Goal: Information Seeking & Learning: Learn about a topic

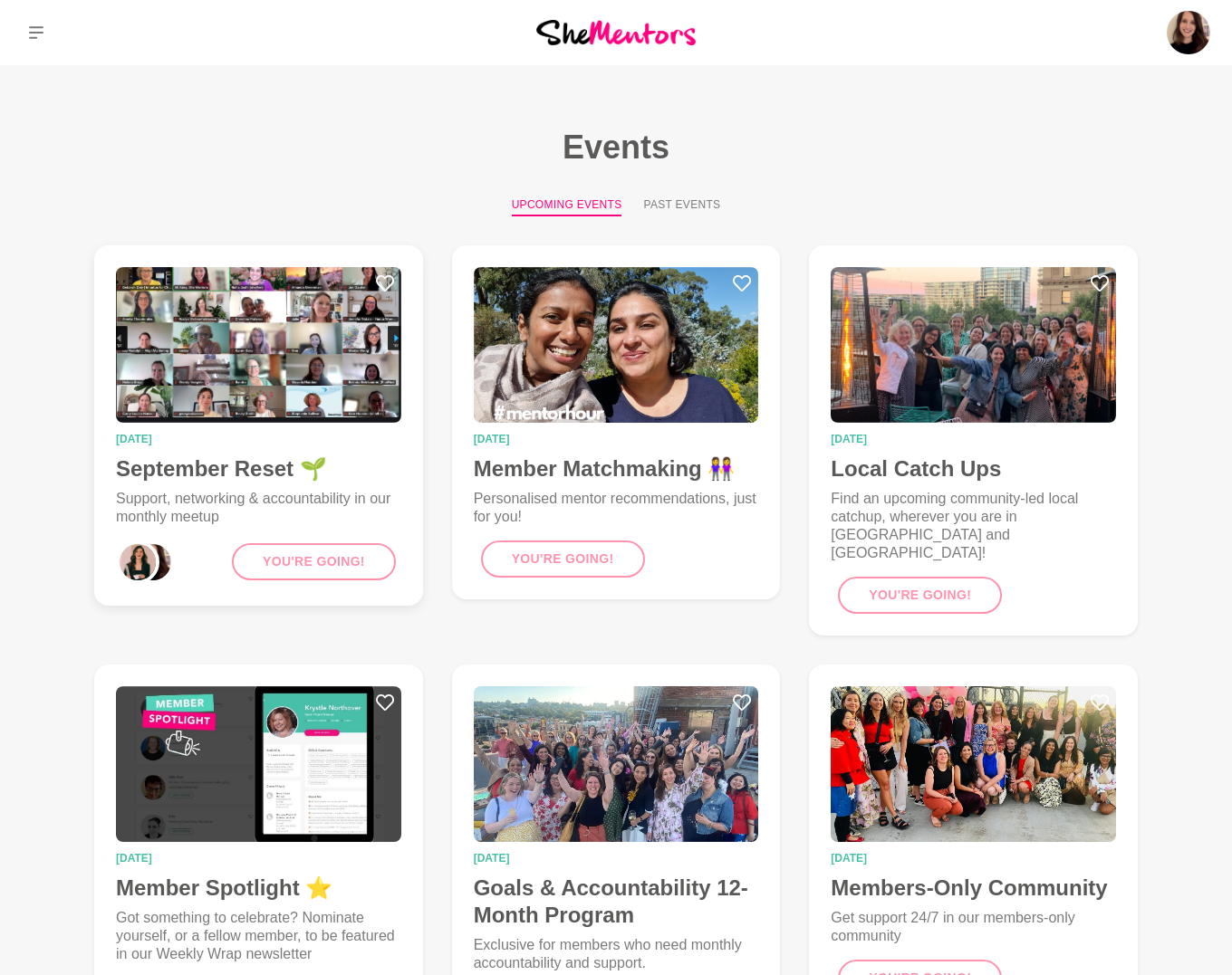
click at [226, 353] on img at bounding box center [259, 345] width 286 height 156
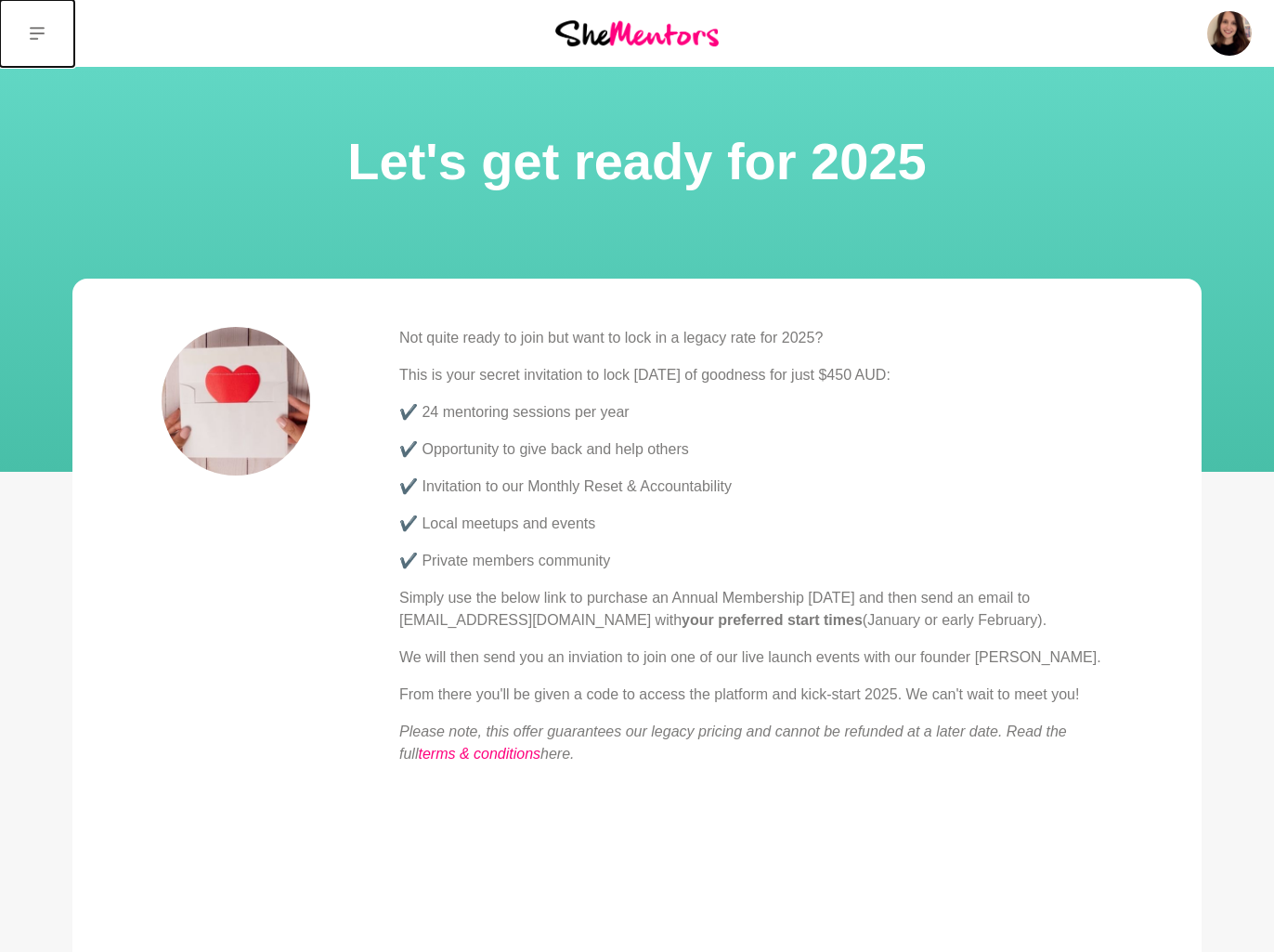
click at [30, 33] on icon at bounding box center [37, 33] width 15 height 15
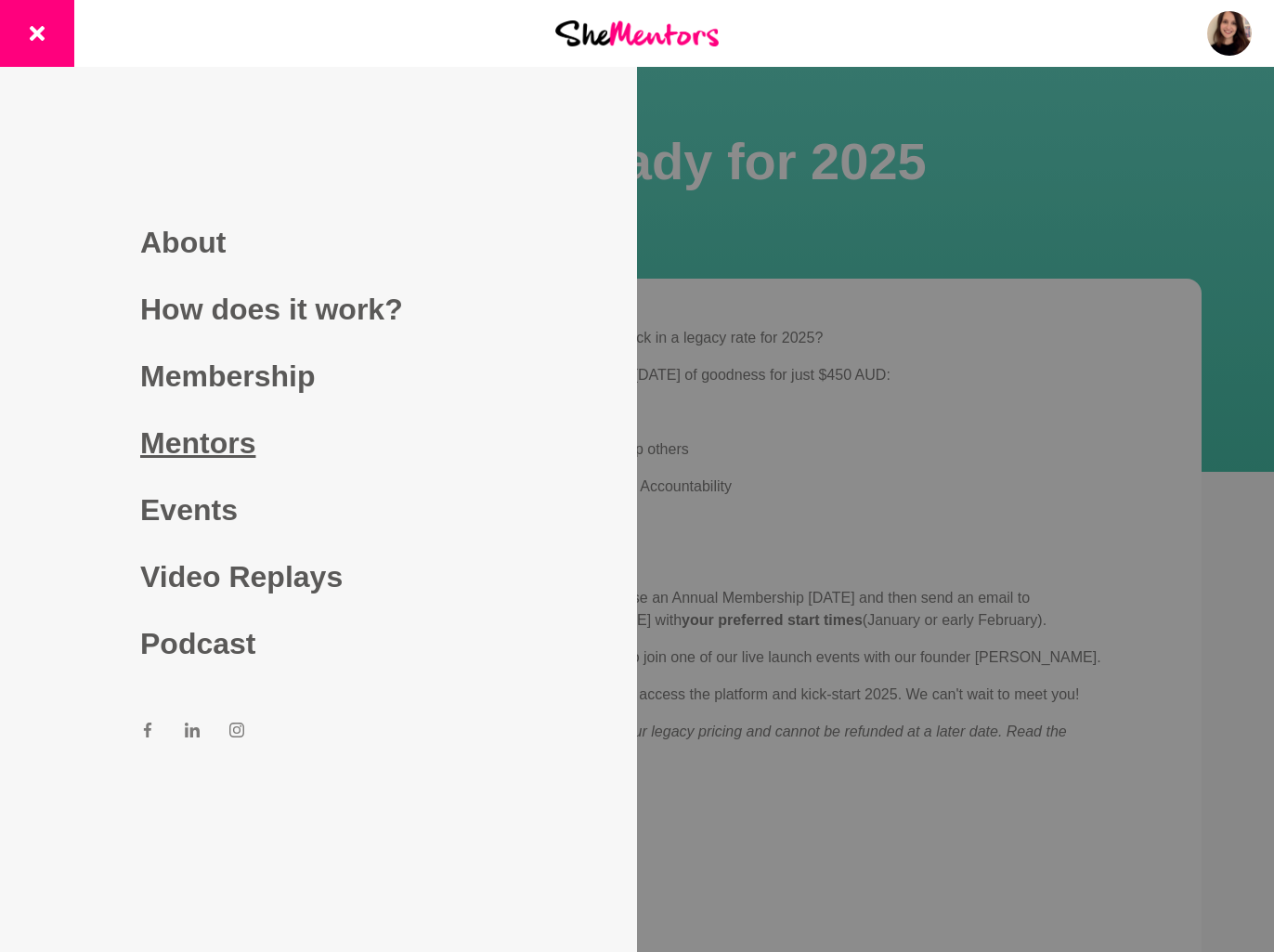
click at [234, 451] on link "Mentors" at bounding box center [318, 442] width 356 height 67
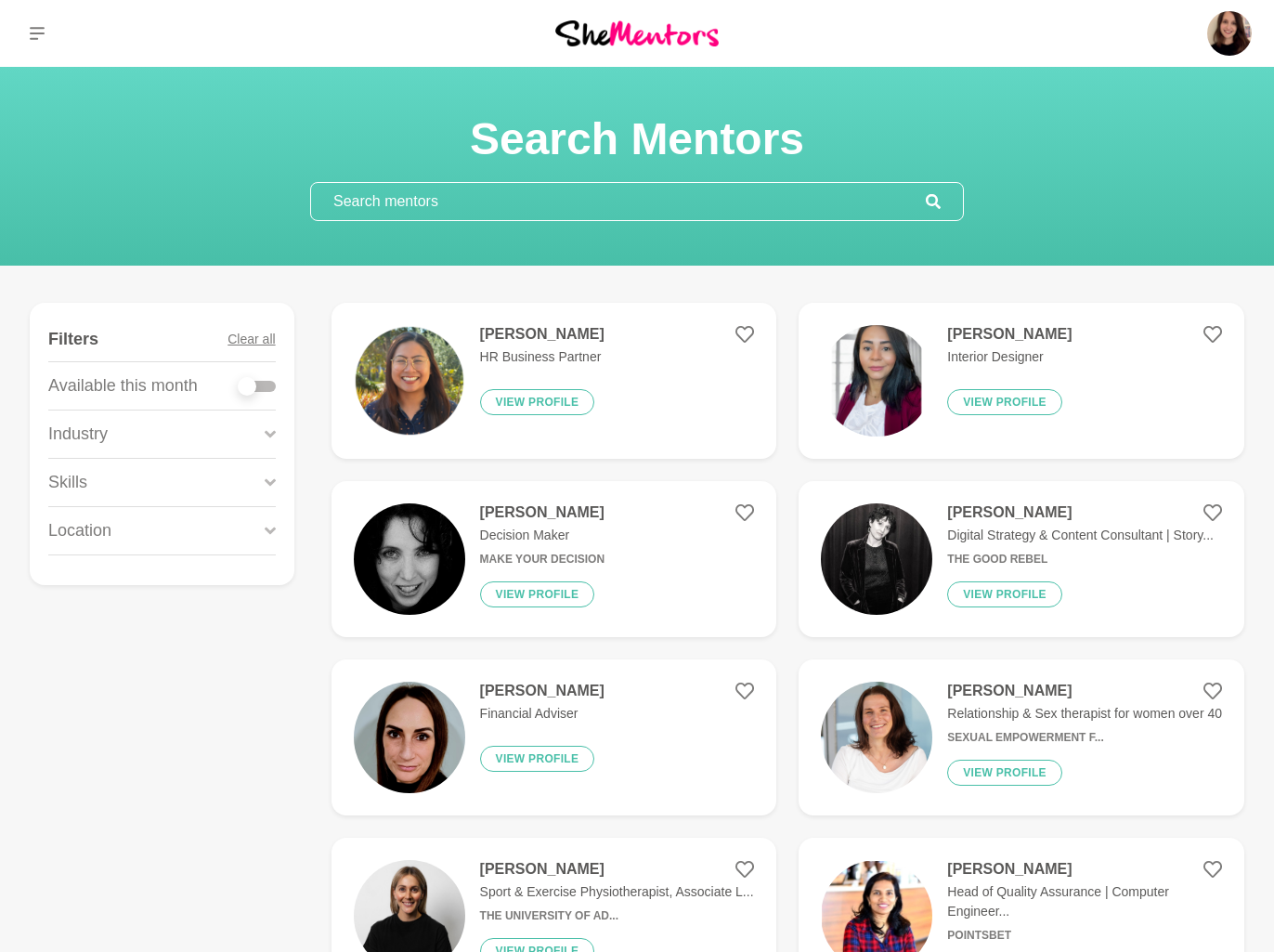
click at [407, 202] on input "text" at bounding box center [618, 201] width 615 height 37
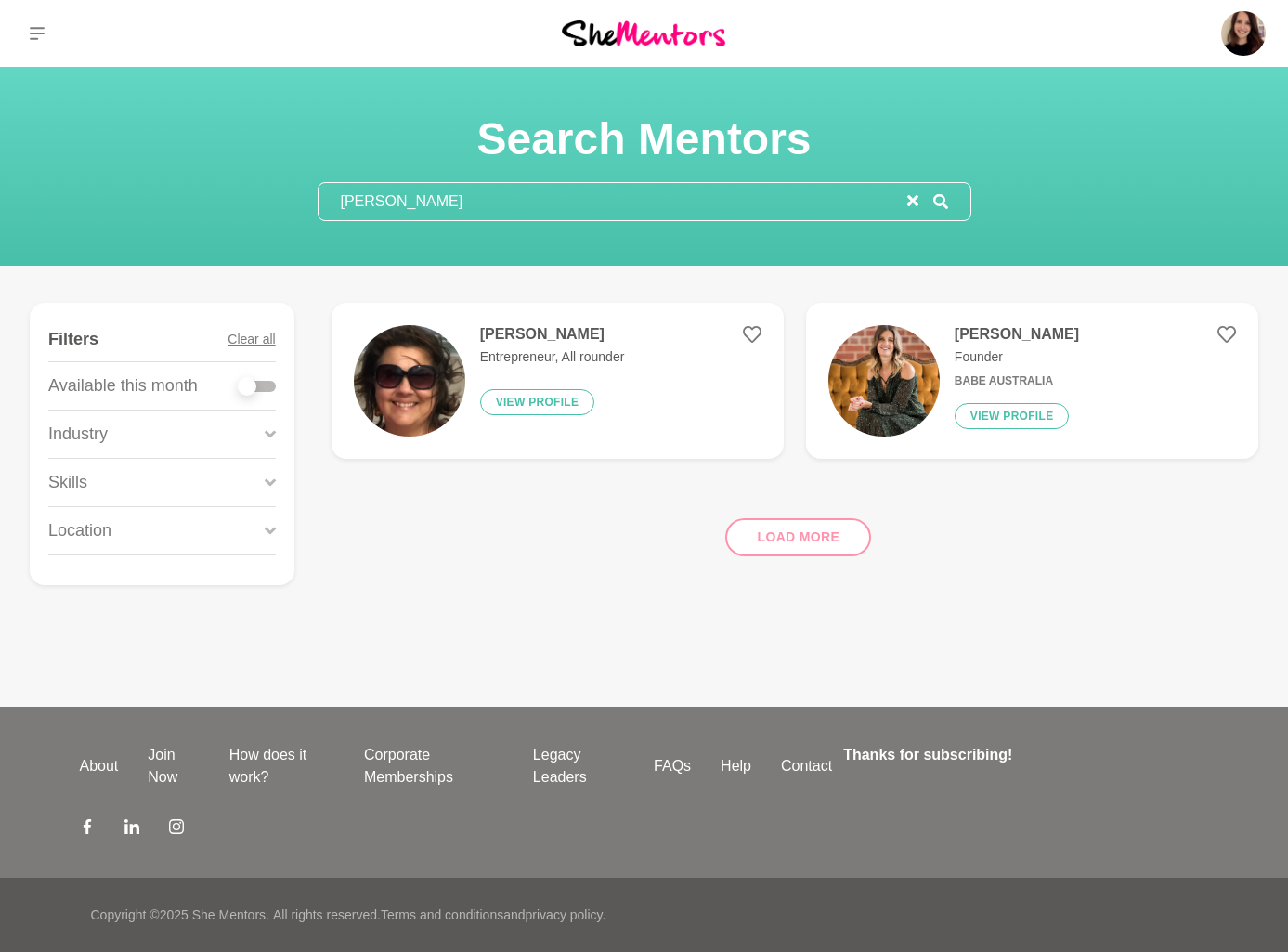
type input "kim"
click at [886, 336] on img at bounding box center [884, 380] width 111 height 111
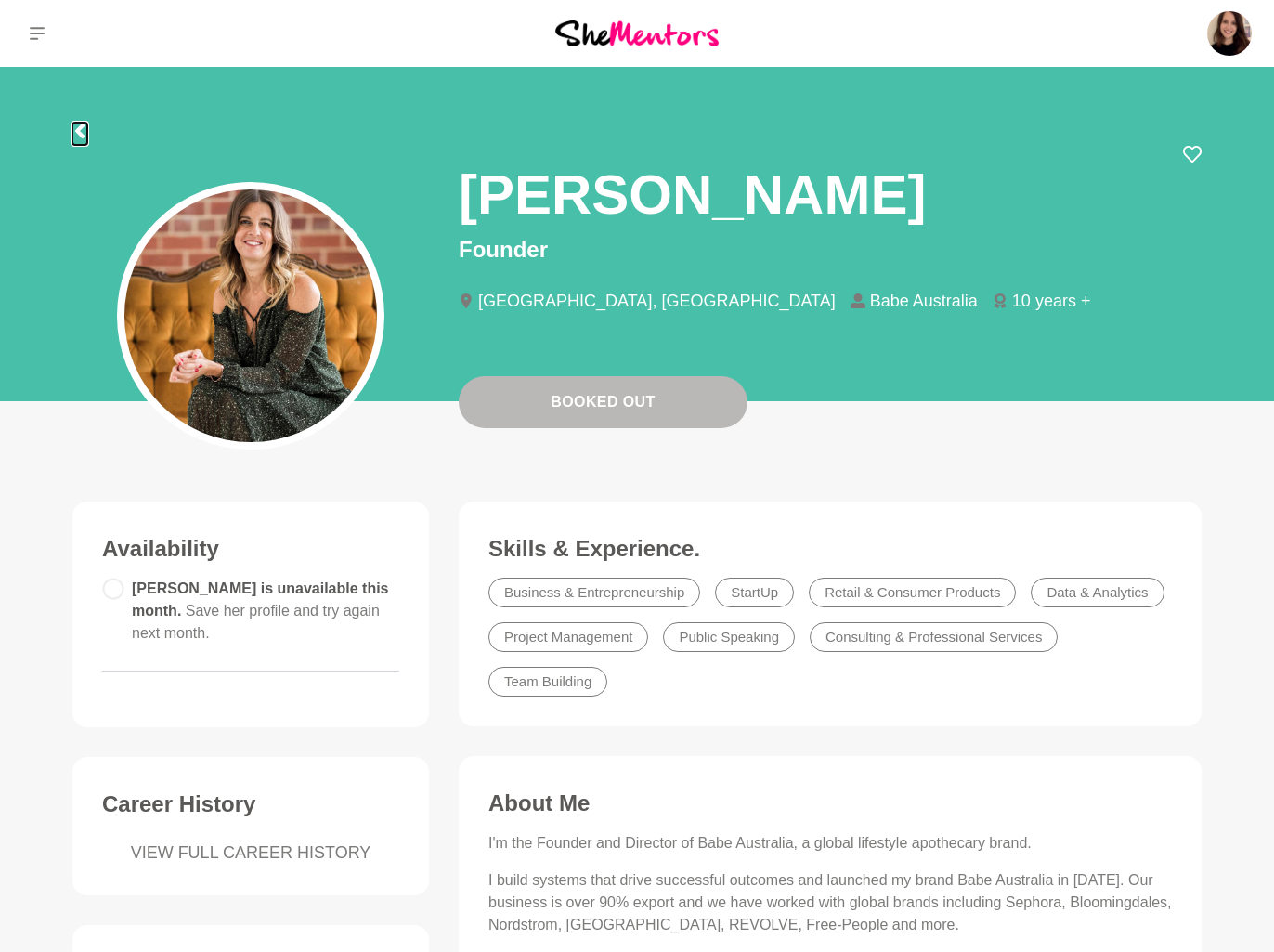
click at [80, 131] on icon at bounding box center [79, 130] width 15 height 15
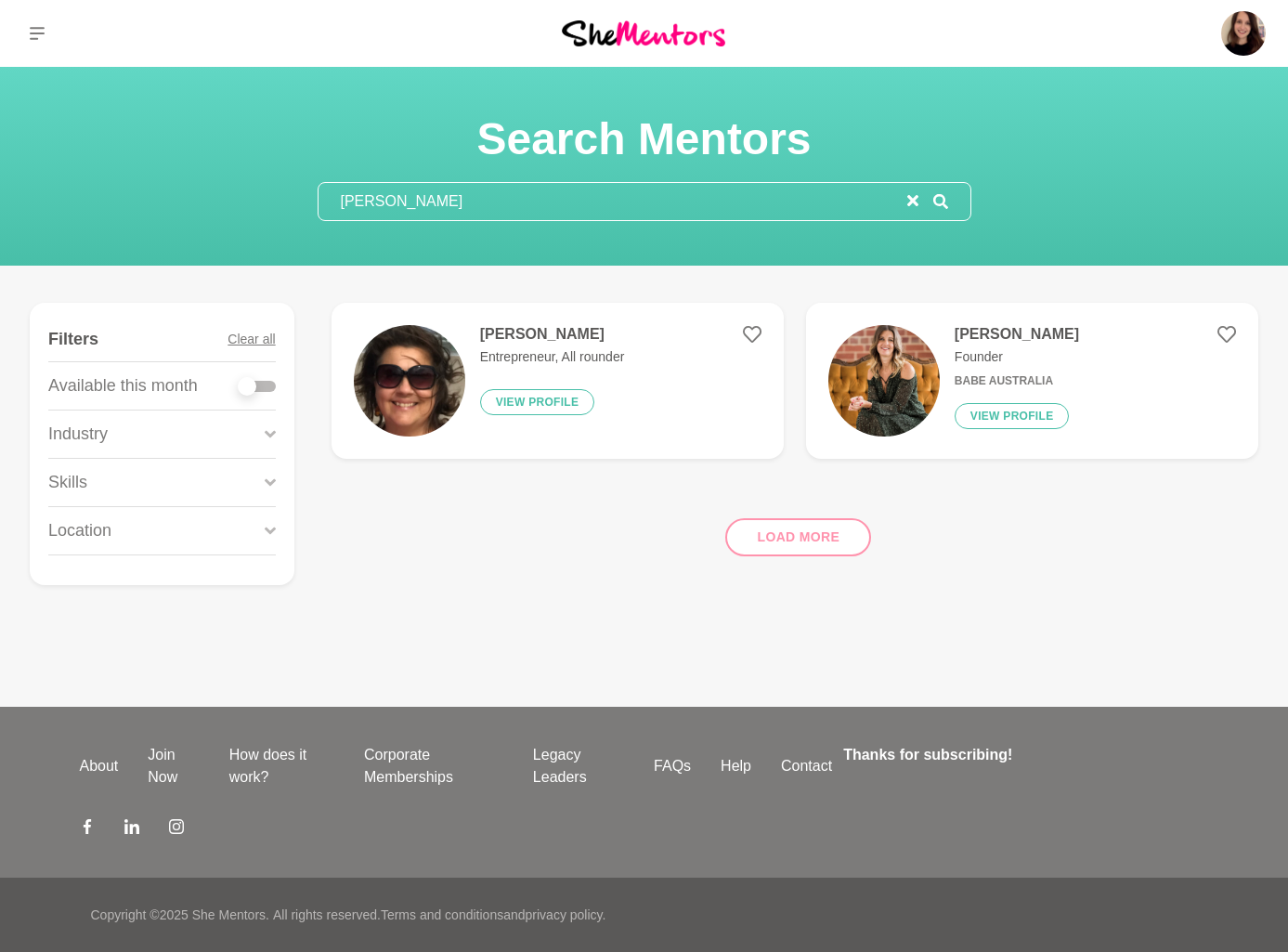
click at [480, 188] on input "kim" at bounding box center [613, 201] width 589 height 37
click at [480, 194] on input "kim" at bounding box center [613, 201] width 589 height 37
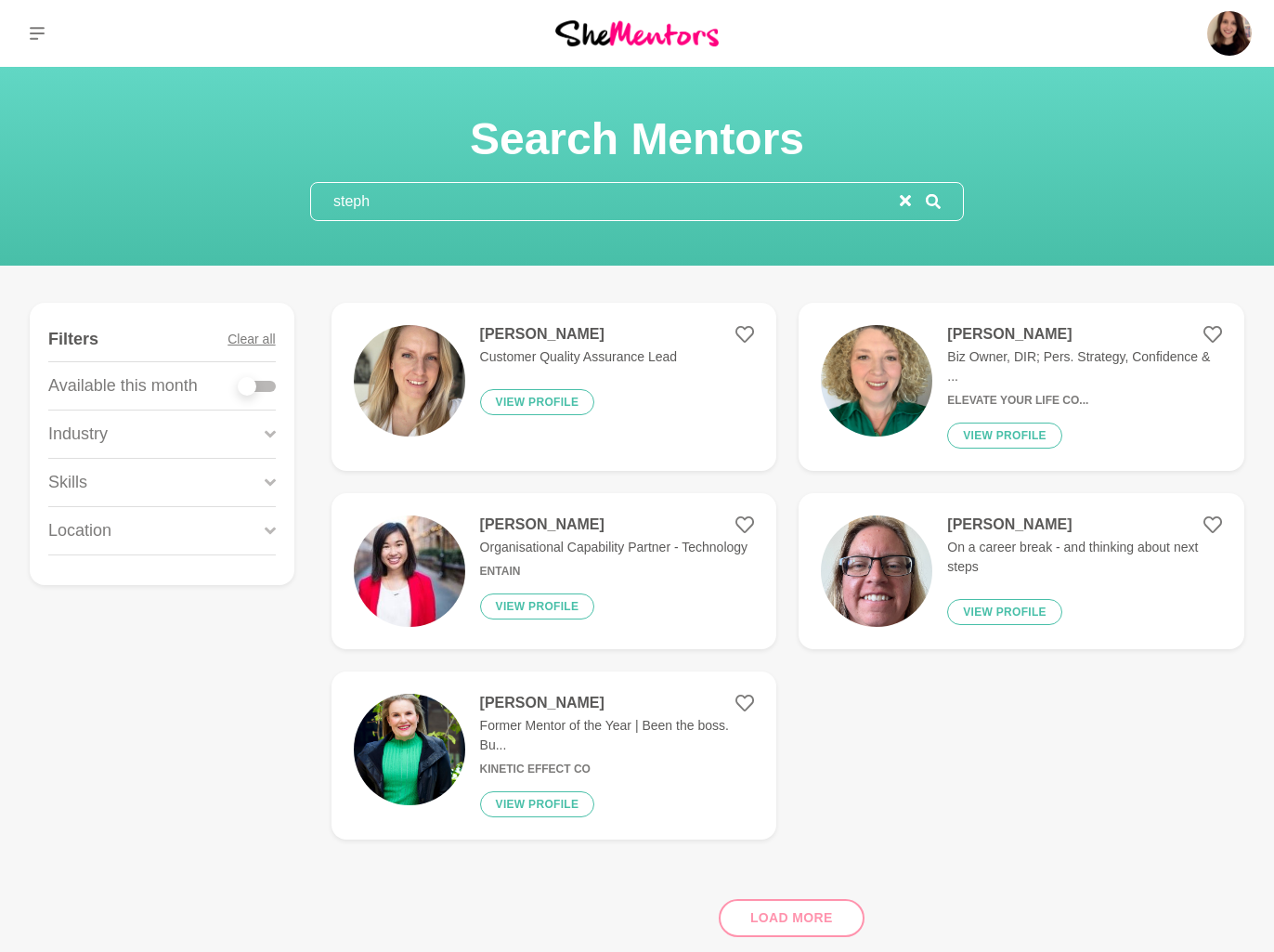
type input "steph"
click at [845, 384] on img at bounding box center [877, 380] width 111 height 111
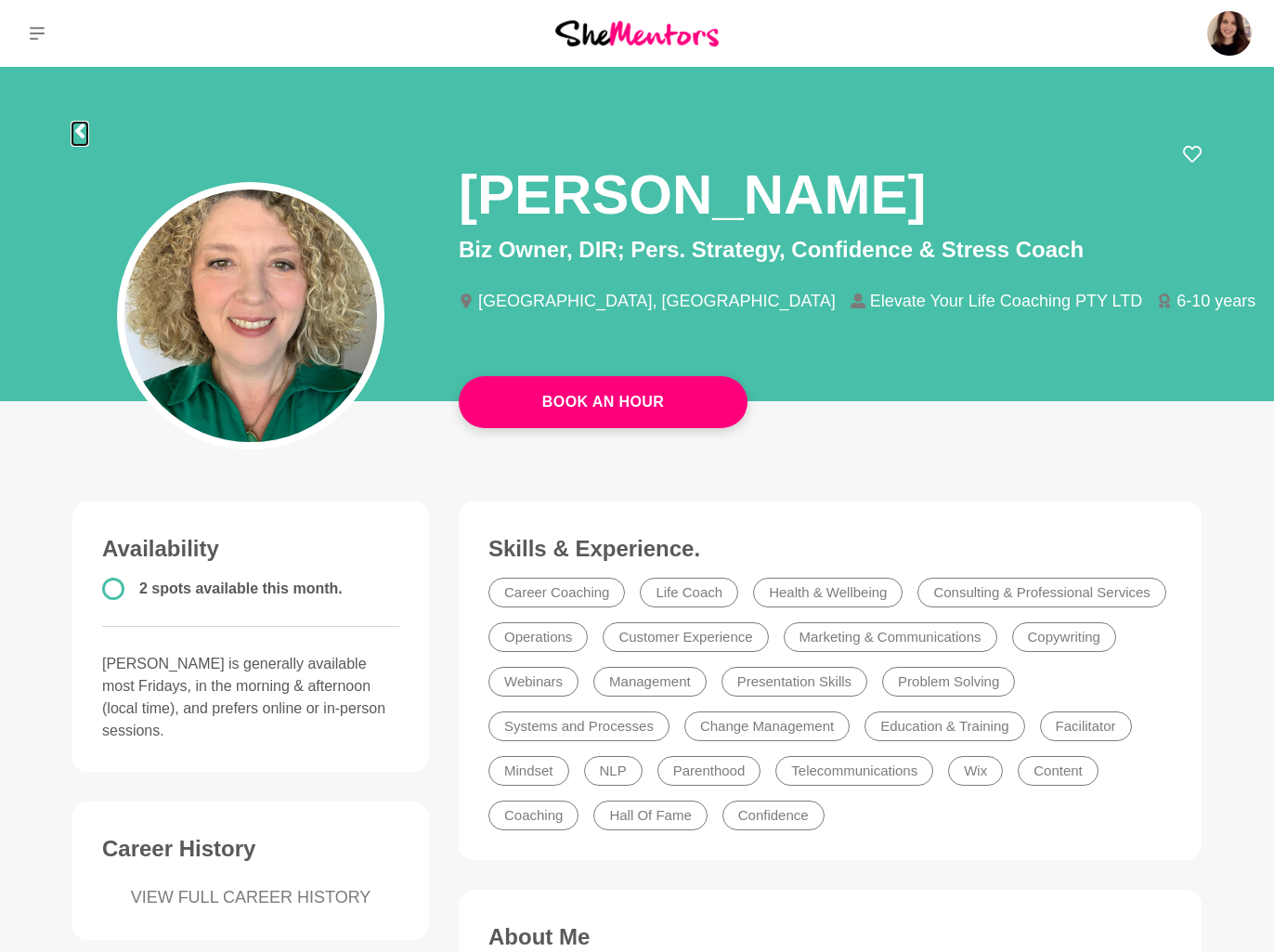
click at [82, 134] on icon at bounding box center [79, 130] width 15 height 15
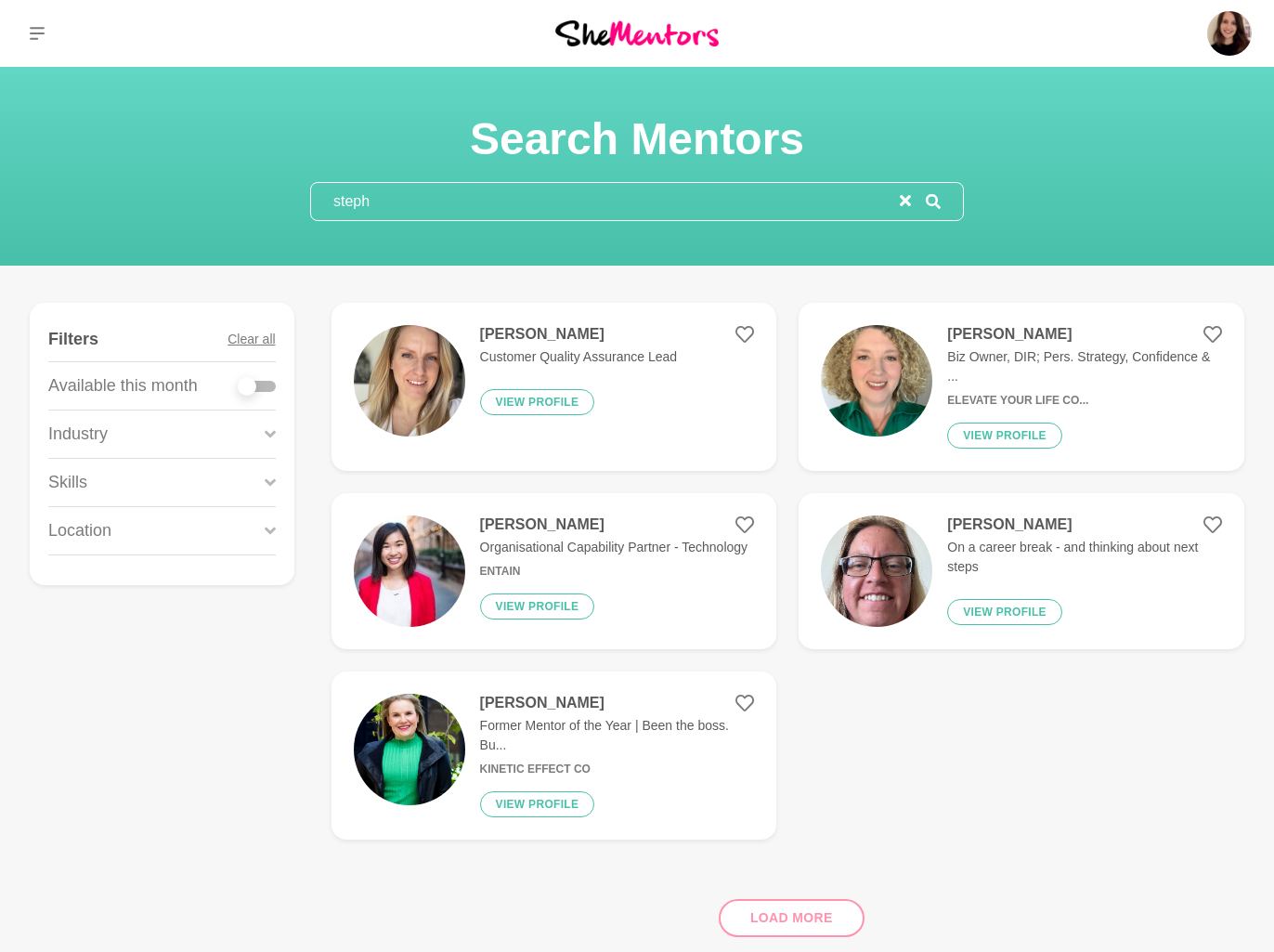
click at [407, 217] on input "steph" at bounding box center [605, 201] width 589 height 37
click at [406, 216] on input "steph" at bounding box center [605, 201] width 589 height 37
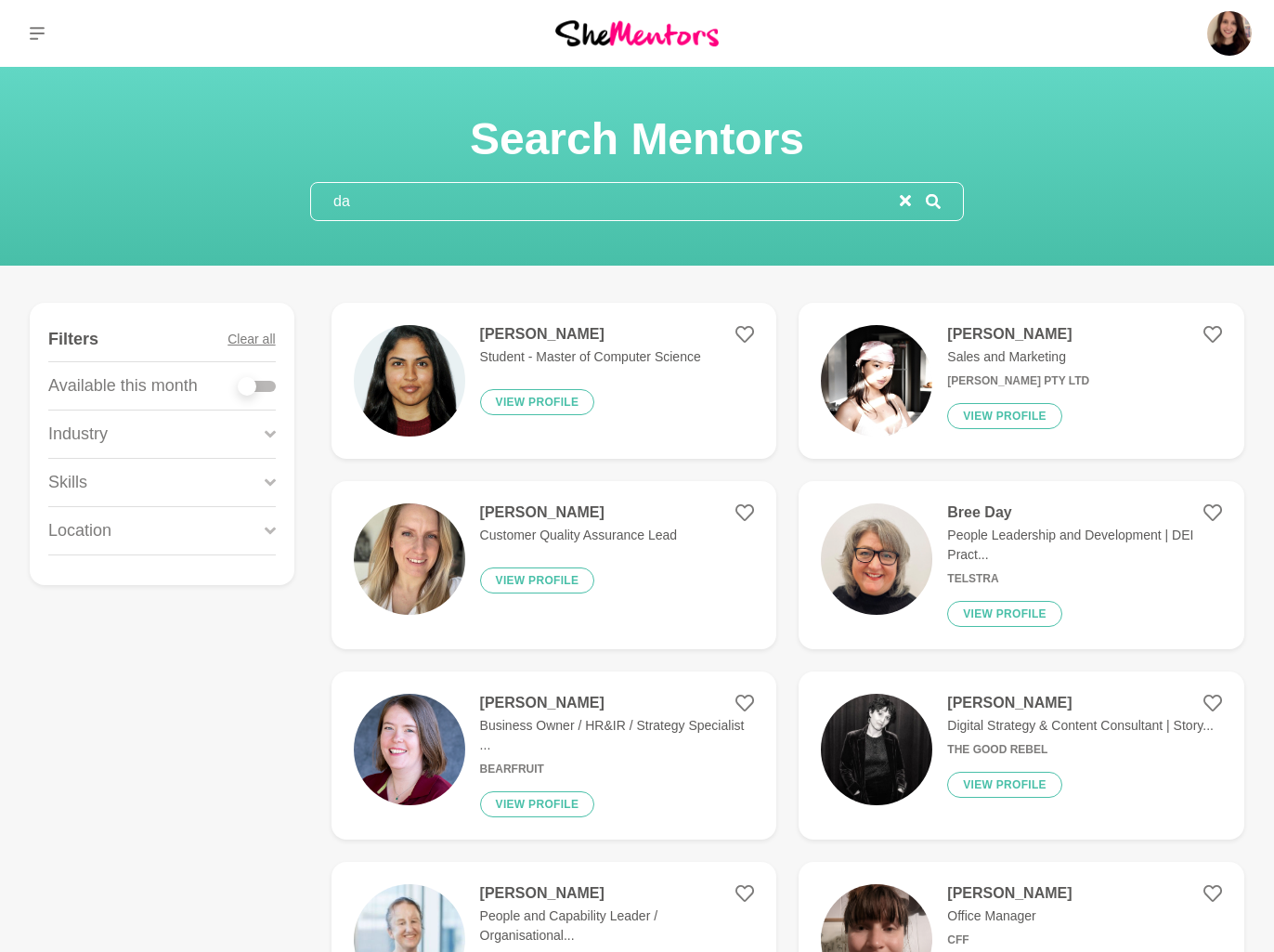
type input "d"
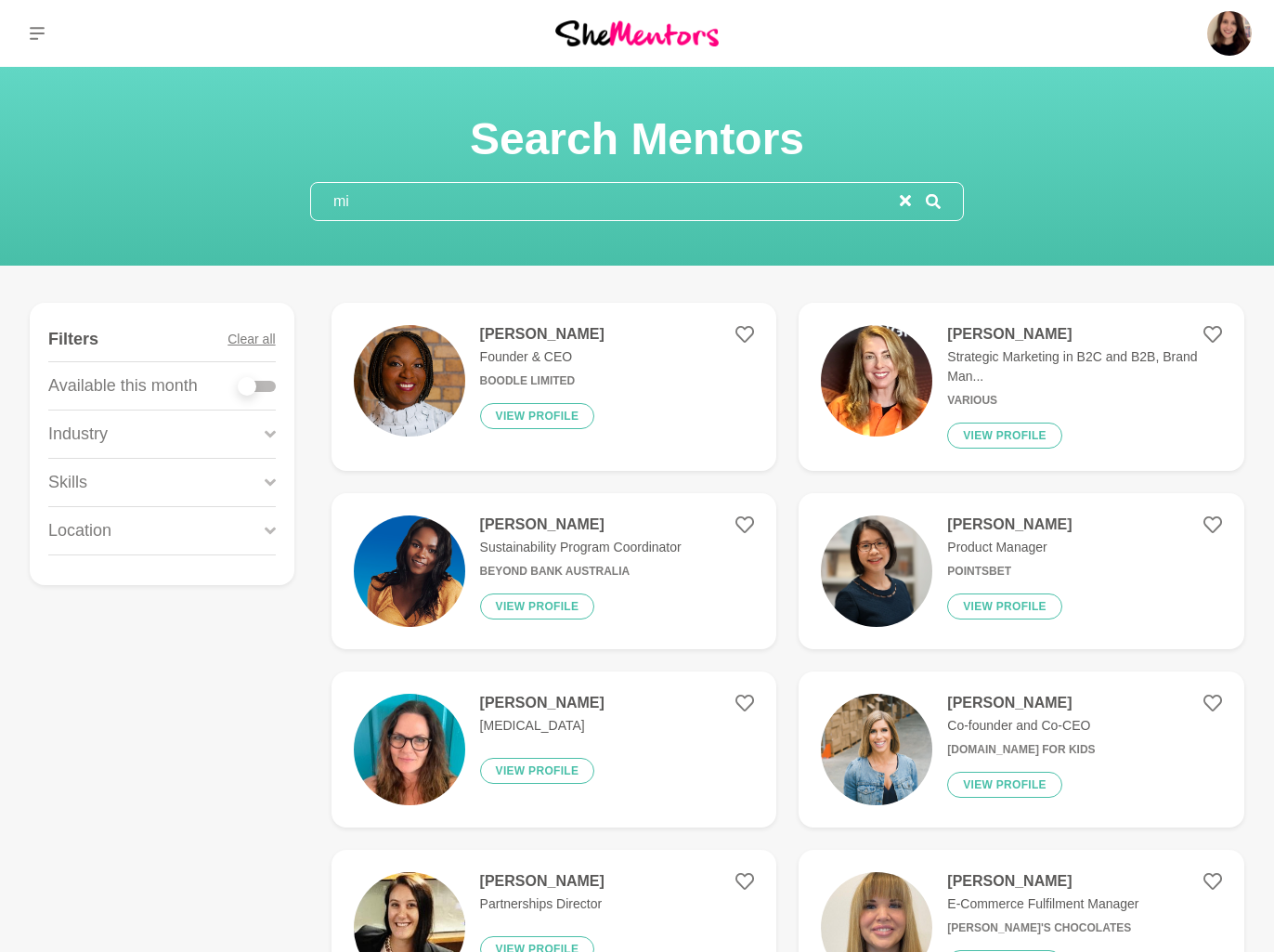
type input "m"
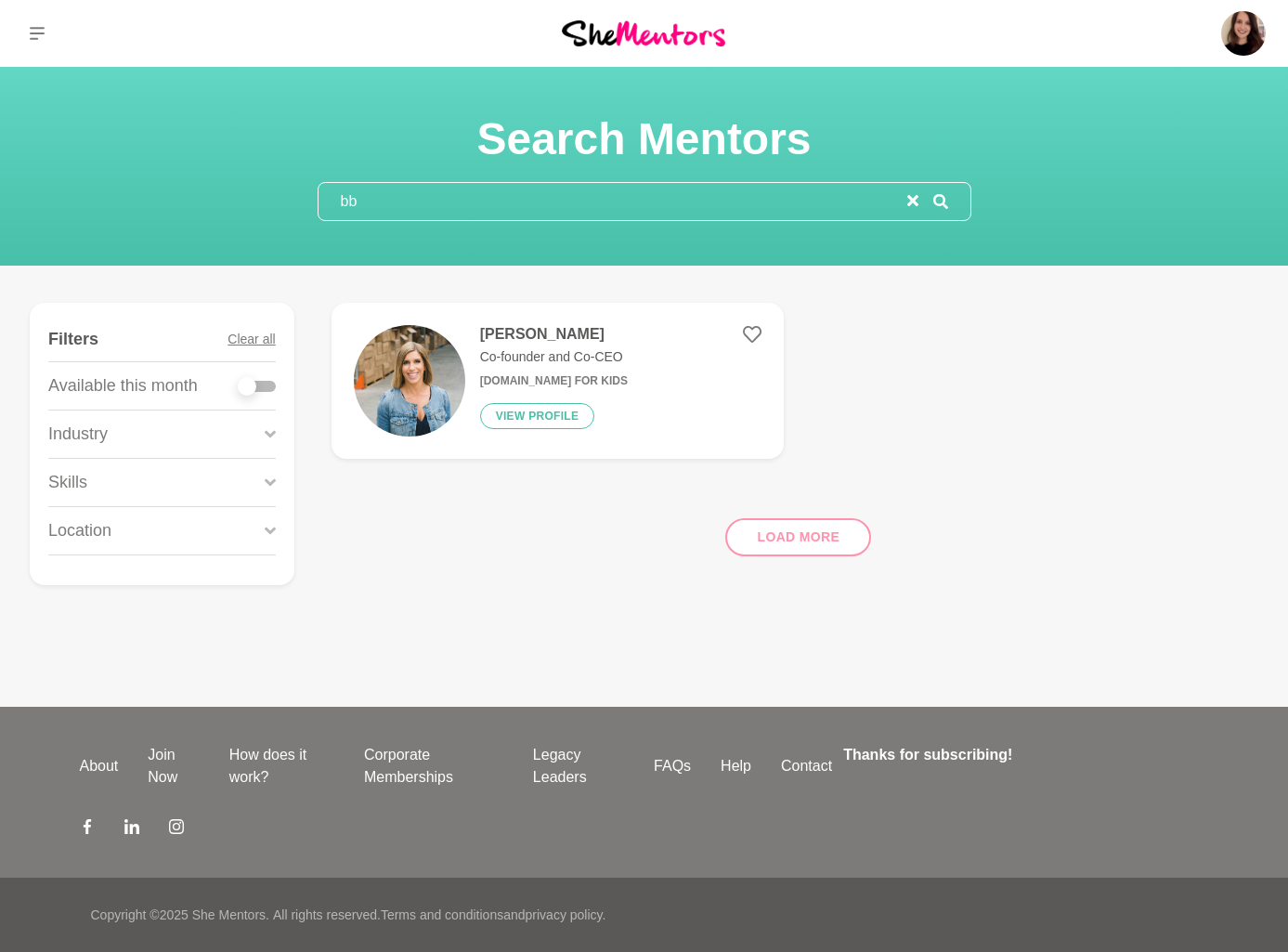
type input "bb"
click at [406, 405] on img at bounding box center [409, 380] width 111 height 111
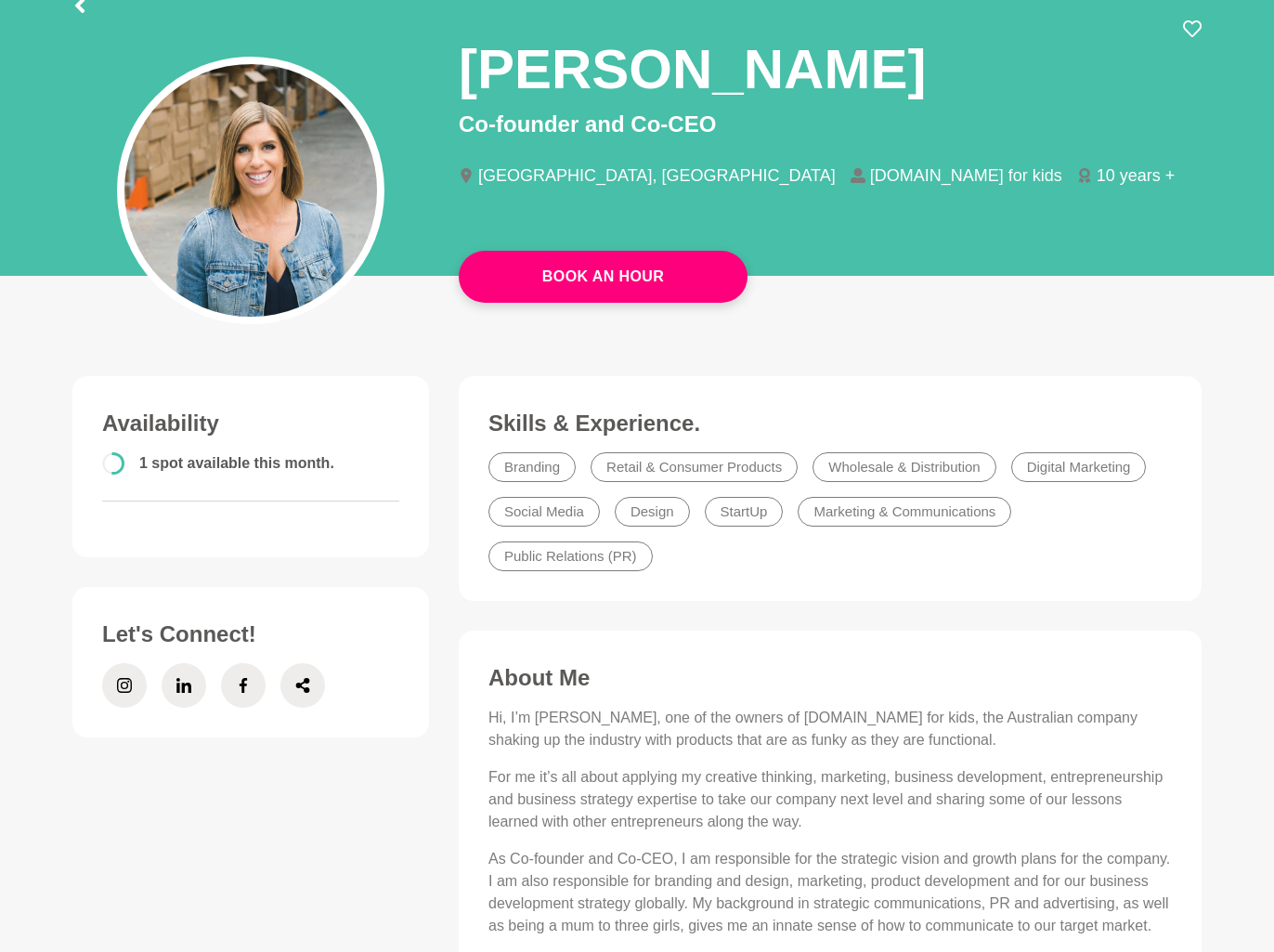
scroll to position [126, 0]
